Goal: Transaction & Acquisition: Purchase product/service

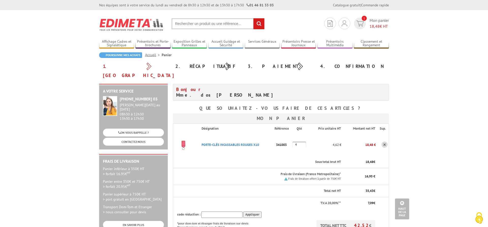
scroll to position [26, 0]
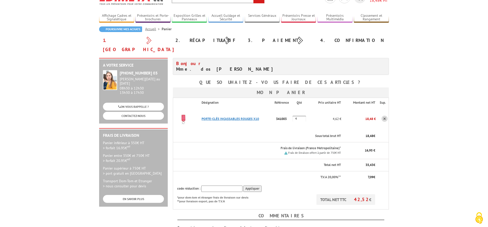
click at [216, 117] on link "PORTE-CLéS INCASSABLES ROUGES X10" at bounding box center [230, 119] width 57 height 4
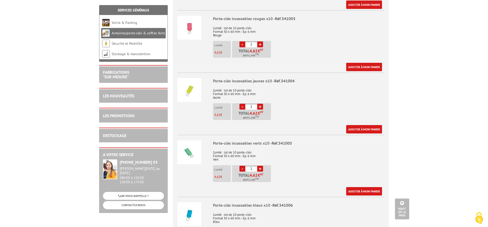
scroll to position [337, 0]
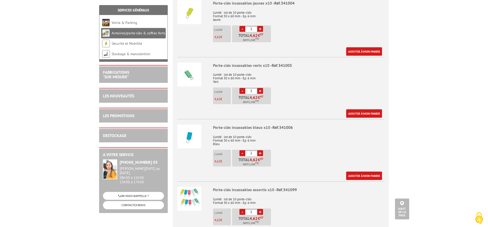
click at [262, 150] on link "+" at bounding box center [260, 153] width 6 height 6
type input "2"
click at [359, 172] on link "Ajouter à mon panier" at bounding box center [364, 176] width 36 height 8
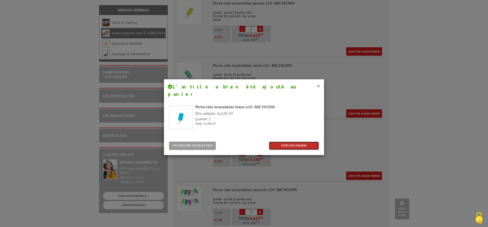
click at [301, 142] on link "VOIR MON PANIER" at bounding box center [294, 146] width 50 height 8
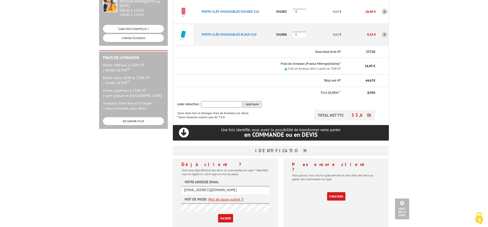
scroll to position [130, 0]
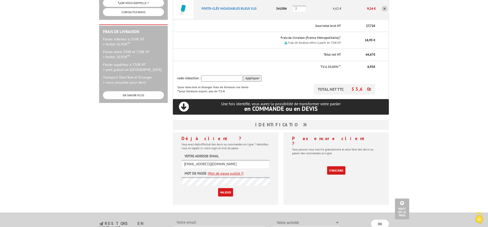
click at [228, 188] on input "Valider" at bounding box center [225, 192] width 15 height 8
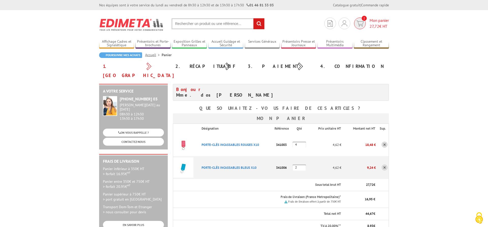
click at [380, 24] on span "27,72 € HT" at bounding box center [379, 26] width 19 height 6
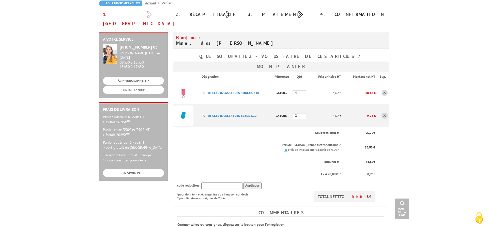
scroll to position [26, 0]
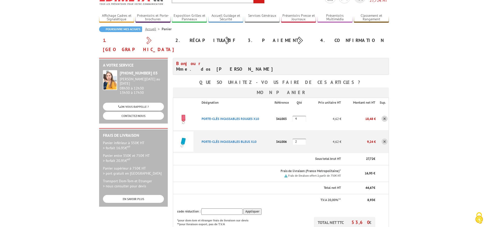
click at [298, 139] on input "2" at bounding box center [299, 142] width 13 height 6
type input "3"
click at [298, 116] on input "4" at bounding box center [299, 119] width 13 height 6
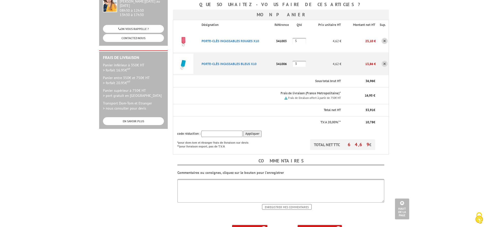
type input "5"
click at [318, 227] on b "ma commande" at bounding box center [321, 229] width 21 height 4
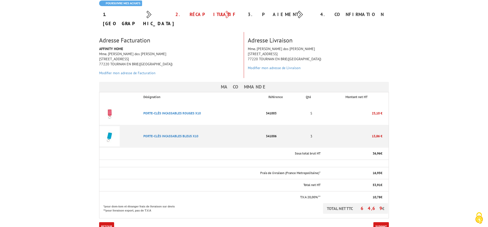
scroll to position [78, 0]
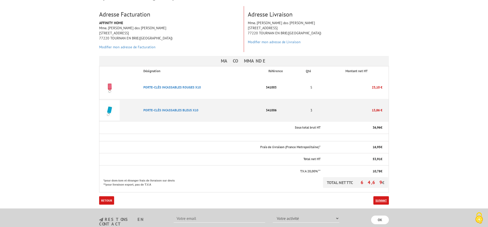
click at [383, 196] on link "Suivant" at bounding box center [382, 200] width 16 height 8
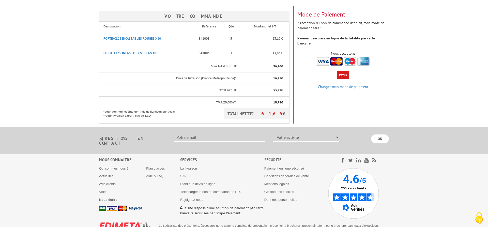
scroll to position [52, 0]
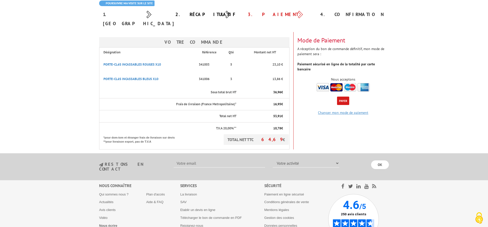
click at [343, 110] on link "Changer mon mode de paiement" at bounding box center [343, 112] width 50 height 5
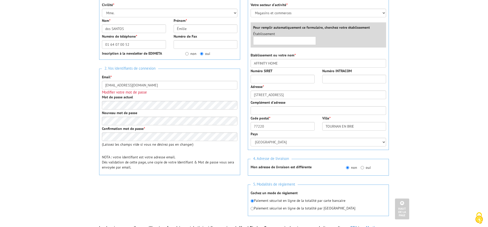
scroll to position [52, 0]
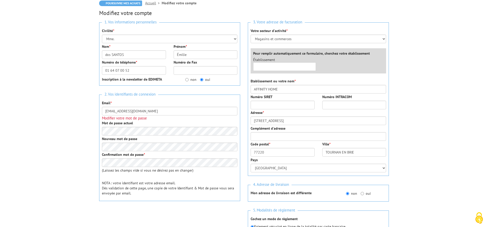
click at [189, 80] on label "non" at bounding box center [190, 79] width 11 height 5
click at [189, 80] on input "non" at bounding box center [186, 79] width 3 height 3
radio input "true"
click at [102, 35] on select "Mr. Mme. Mlle." at bounding box center [170, 39] width 136 height 9
select select "Mr."
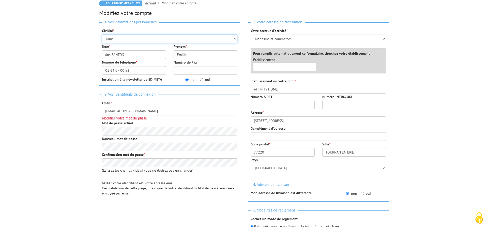
click option "Mr." at bounding box center [0, 0] width 0 height 0
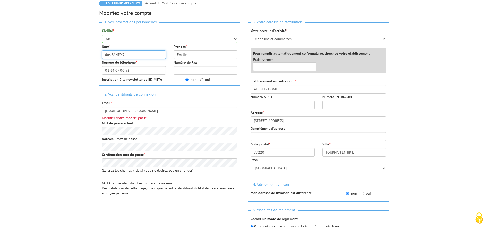
drag, startPoint x: 133, startPoint y: 53, endPoint x: 98, endPoint y: 52, distance: 34.4
click at [102, 52] on input "dos SANTOS" at bounding box center [134, 54] width 64 height 9
type input "MALAPRADE"
drag, startPoint x: 200, startPoint y: 56, endPoint x: 241, endPoint y: 59, distance: 41.1
click at [174, 51] on input "Émilie" at bounding box center [206, 54] width 64 height 9
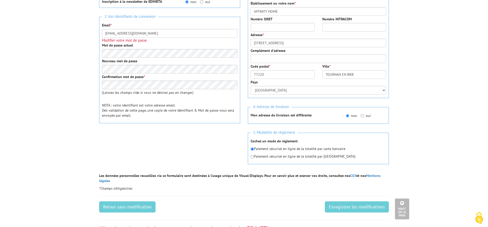
scroll to position [182, 0]
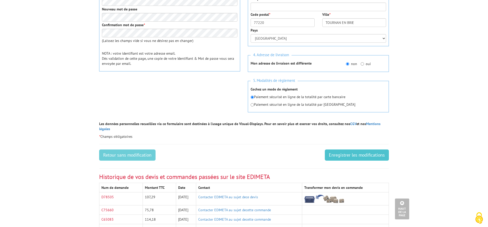
type input "[PERSON_NAME]"
click at [371, 150] on input "Enregistrer les modifications" at bounding box center [357, 155] width 64 height 11
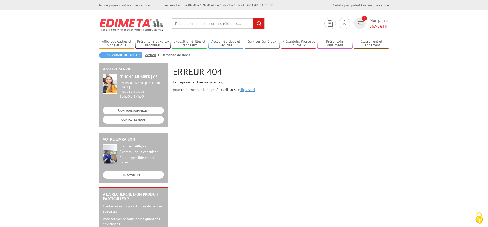
click at [244, 89] on link "cliquez ici" at bounding box center [248, 89] width 16 height 5
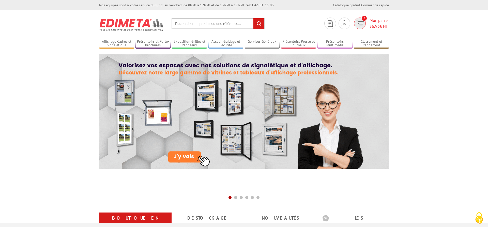
click at [362, 21] on img at bounding box center [360, 24] width 7 height 6
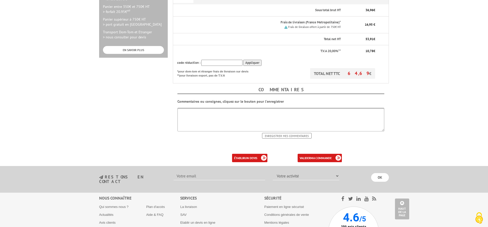
scroll to position [208, 0]
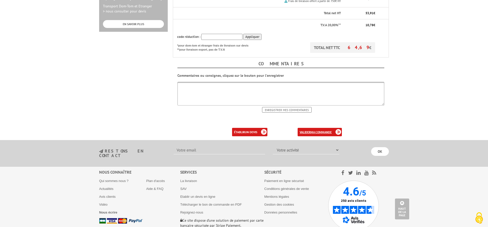
click at [324, 130] on b "ma commande" at bounding box center [321, 132] width 21 height 4
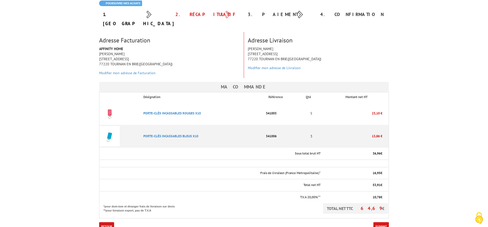
scroll to position [104, 0]
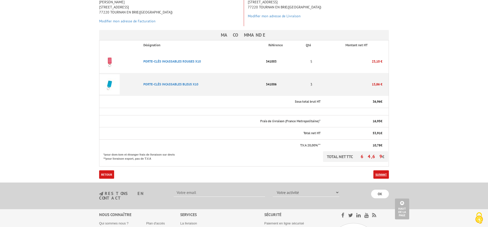
click at [382, 170] on link "Suivant" at bounding box center [382, 174] width 16 height 8
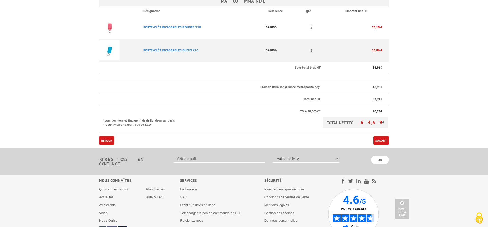
scroll to position [164, 0]
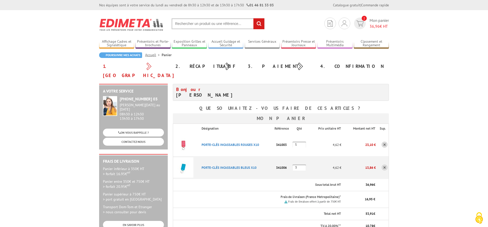
scroll to position [208, 0]
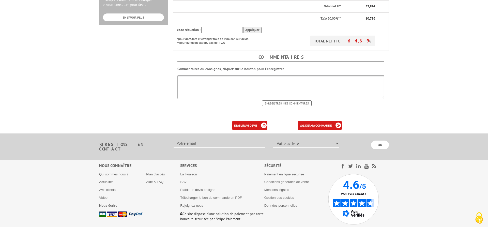
click at [254, 124] on b "un devis" at bounding box center [251, 126] width 12 height 4
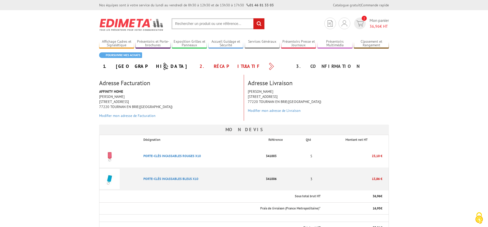
drag, startPoint x: 376, startPoint y: 24, endPoint x: 395, endPoint y: 24, distance: 18.8
click at [377, 24] on span "36,96" at bounding box center [375, 26] width 10 height 5
